Goal: Information Seeking & Learning: Learn about a topic

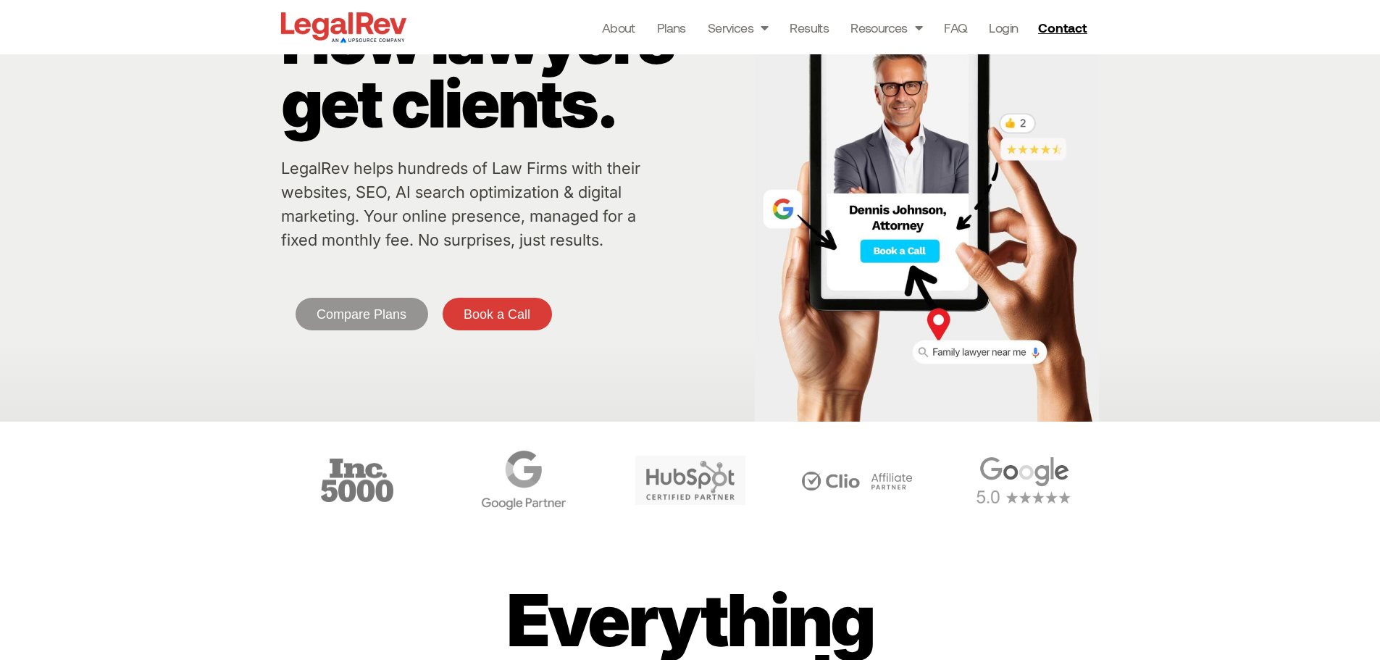
scroll to position [72, 0]
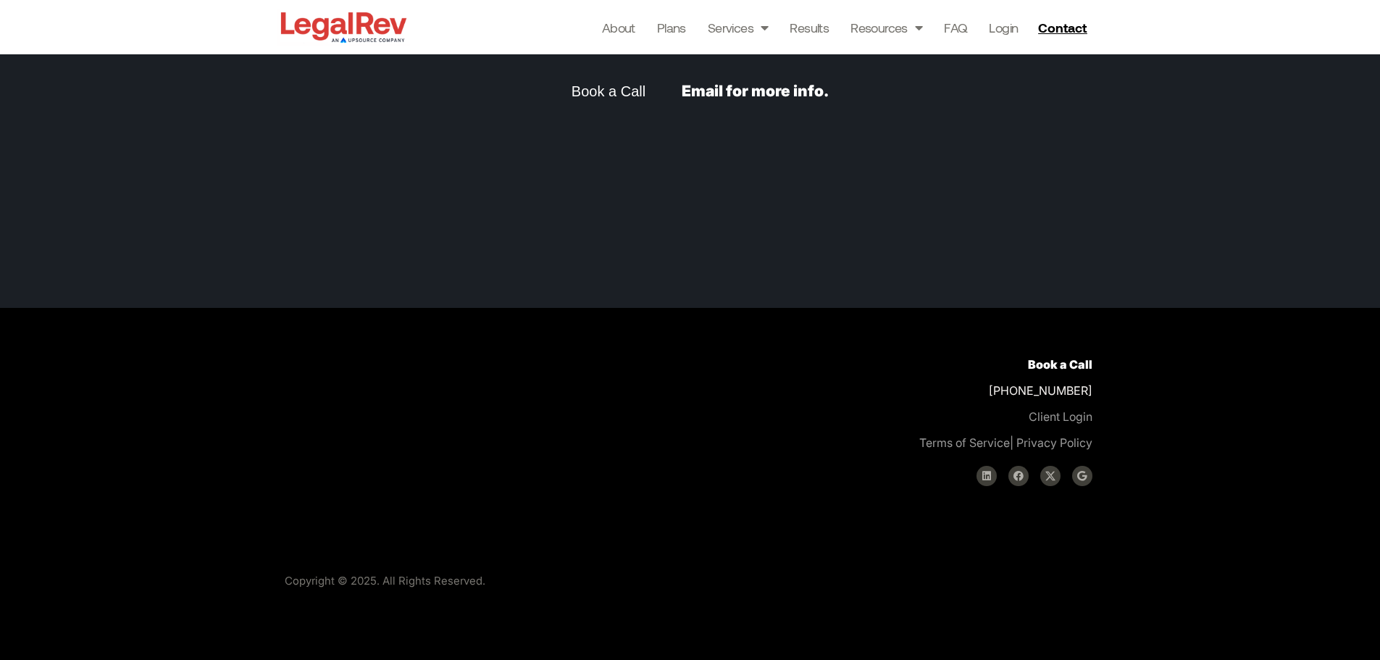
scroll to position [5823, 0]
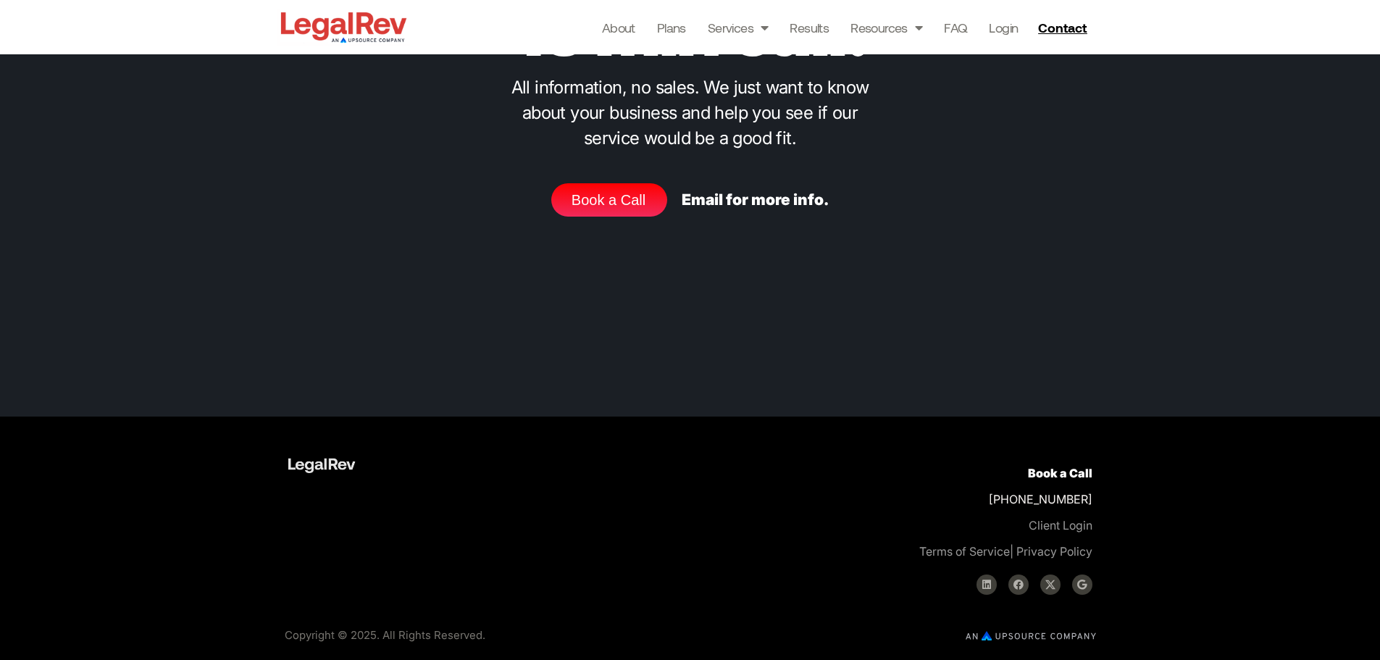
click at [1037, 632] on img at bounding box center [1031, 635] width 130 height 9
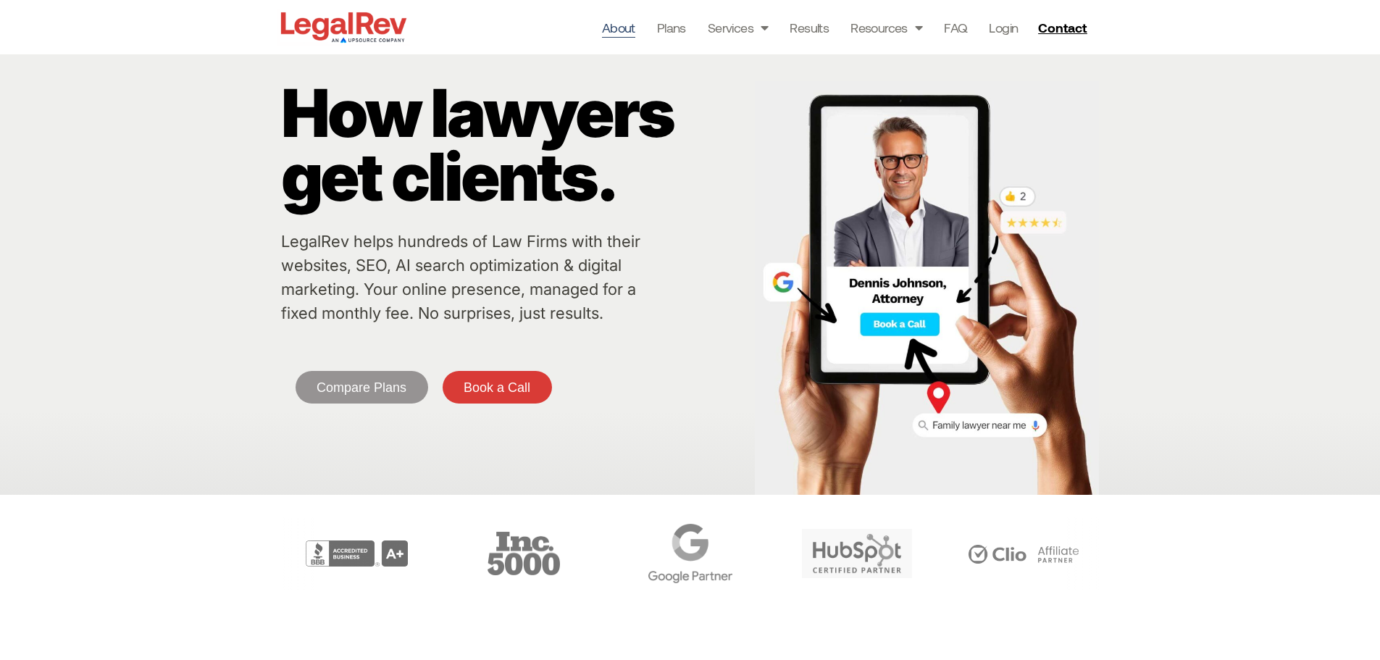
click at [627, 31] on link "About" at bounding box center [618, 27] width 33 height 20
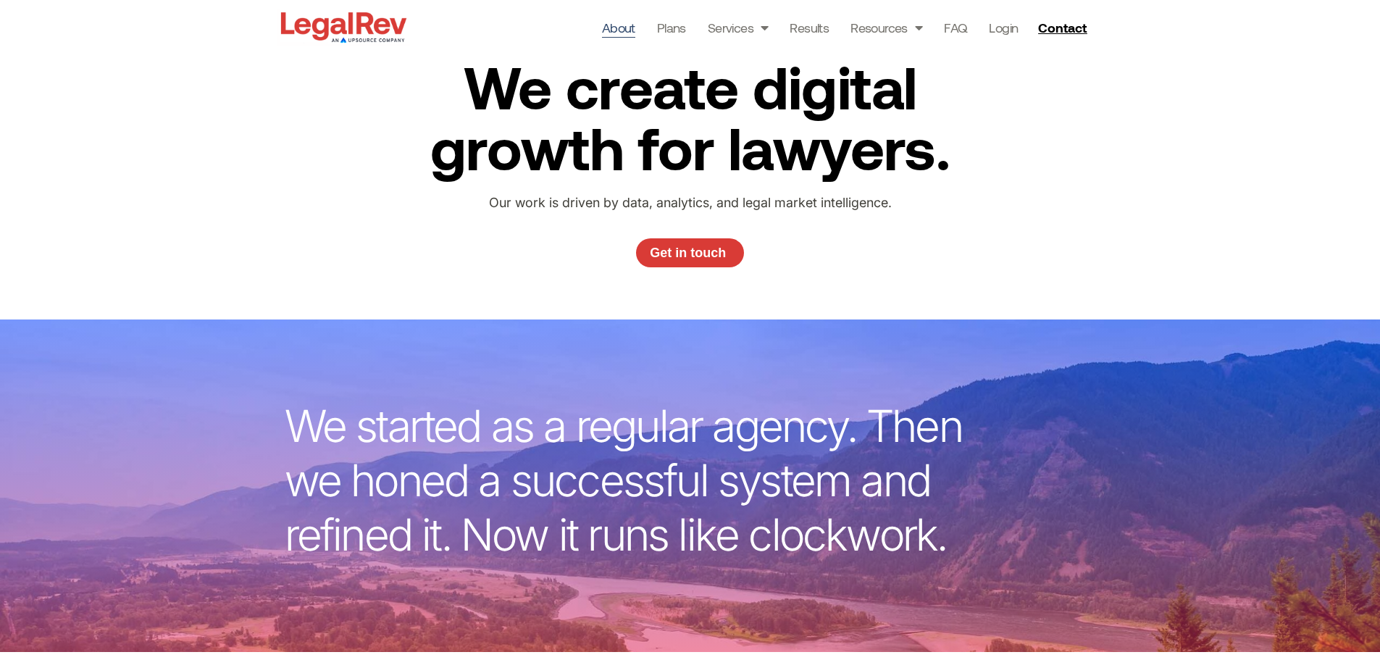
scroll to position [51, 0]
